Goal: Check status: Check status

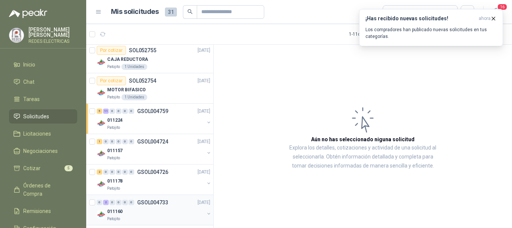
scroll to position [159, 0]
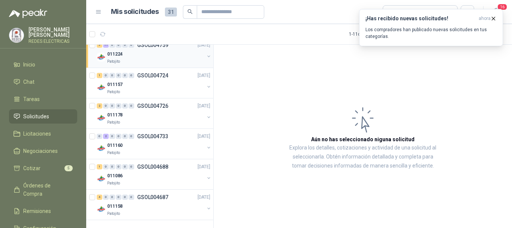
click at [135, 59] on div "Patojito" at bounding box center [155, 62] width 97 height 6
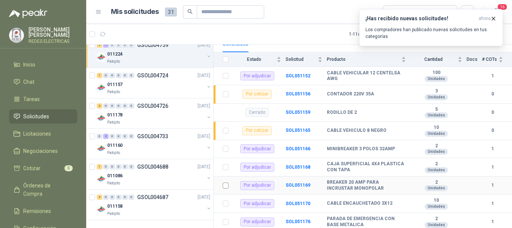
scroll to position [113, 0]
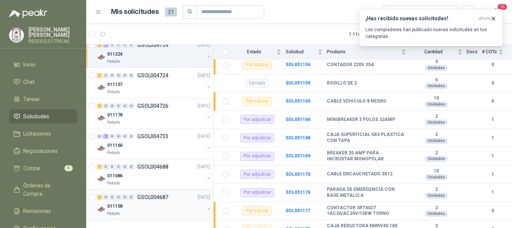
click at [137, 201] on div "4 0 0 0 0 0 GSOL004687 [DATE]" at bounding box center [154, 196] width 115 height 9
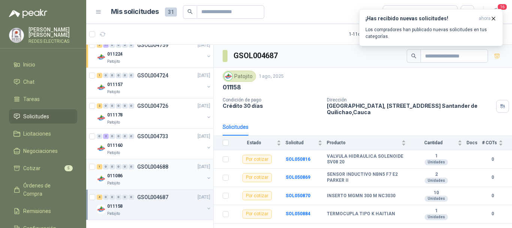
click at [140, 174] on div "011086" at bounding box center [155, 175] width 97 height 9
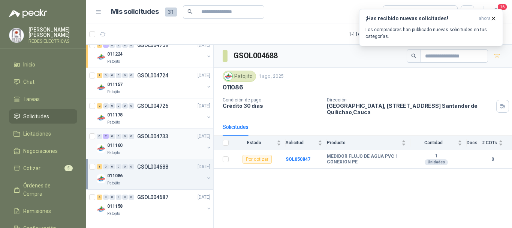
click at [153, 139] on p "GSOL004733" at bounding box center [152, 136] width 31 height 5
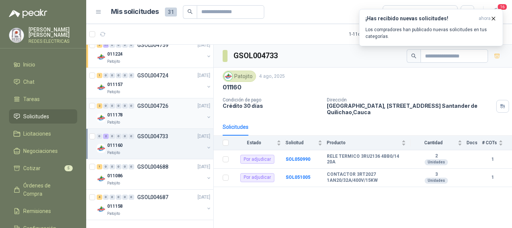
click at [151, 114] on div "011178" at bounding box center [155, 114] width 97 height 9
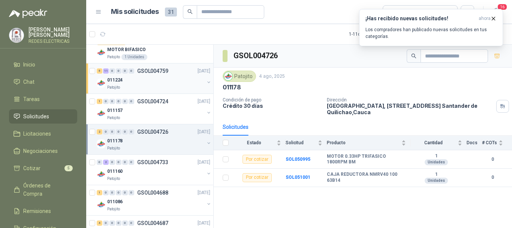
scroll to position [84, 0]
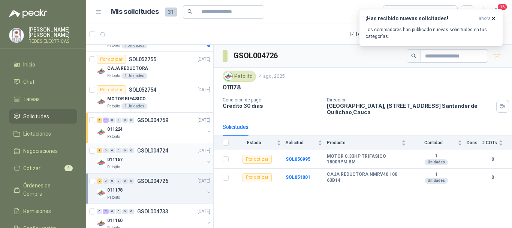
click at [153, 164] on div "Patojito" at bounding box center [155, 167] width 97 height 6
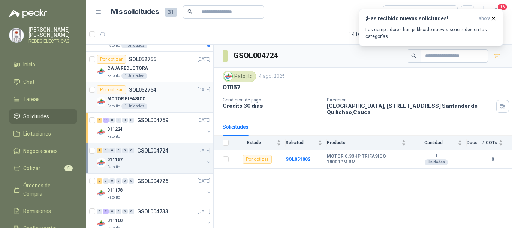
click at [164, 102] on div "MOTOR BIFASICO" at bounding box center [158, 98] width 103 height 9
